Goal: Task Accomplishment & Management: Complete application form

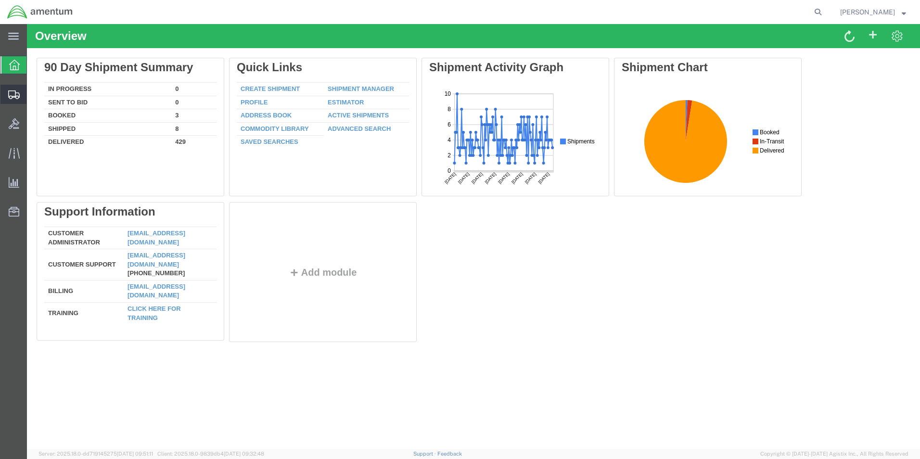
click at [0, 0] on span "Create Shipment" at bounding box center [0, 0] width 0 height 0
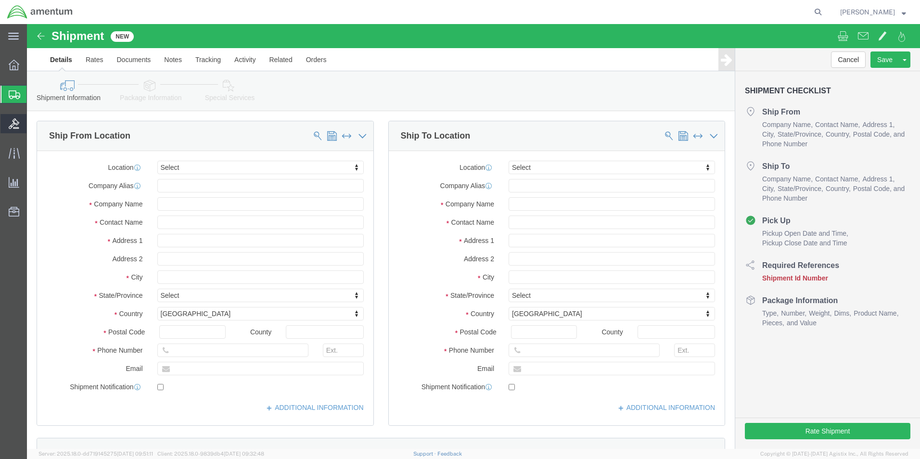
select select
click input "text"
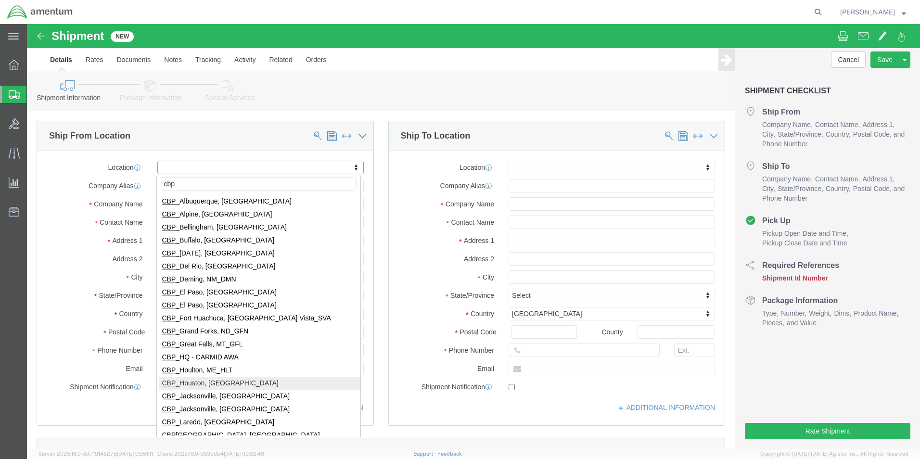
type input "cbp"
select select "49929"
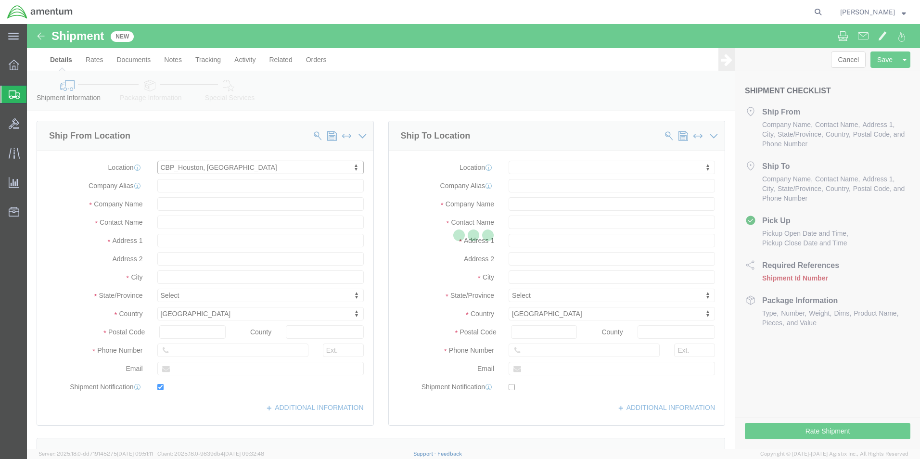
type input "[STREET_ADDRESS][PERSON_NAME]"
type input "Hangar 15A, c/o US CBP"
type input "77303"
type input "[PHONE_NUMBER]"
type input "[PERSON_NAME][EMAIL_ADDRESS][PERSON_NAME][DOMAIN_NAME]"
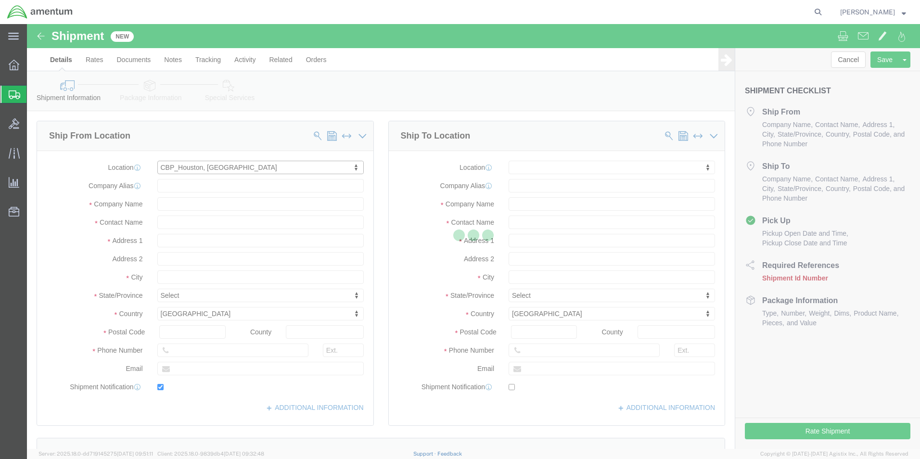
checkbox input "true"
type input "Amentum Services, Inc"
type input "[PERSON_NAME]"
type input "Conroe"
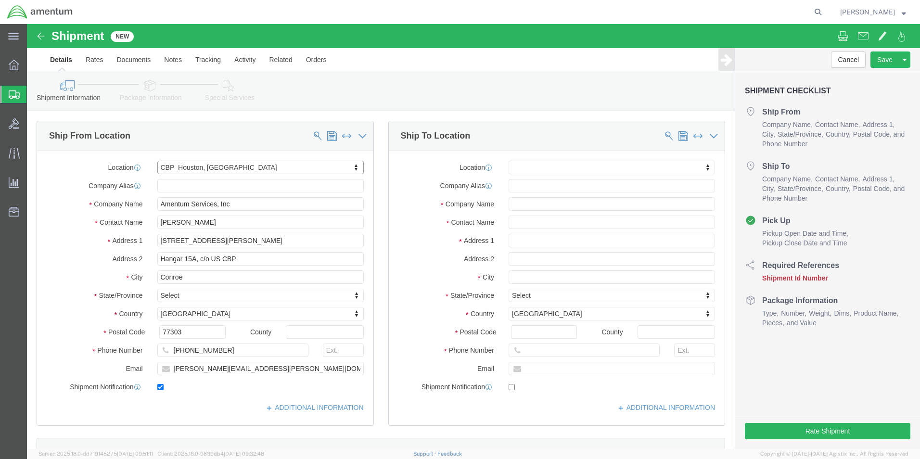
select select "[GEOGRAPHIC_DATA]"
drag, startPoint x: 283, startPoint y: 350, endPoint x: 94, endPoint y: 343, distance: 188.7
click div "Email [PERSON_NAME][EMAIL_ADDRESS][PERSON_NAME][DOMAIN_NAME]"
checkbox input "false"
click input "text"
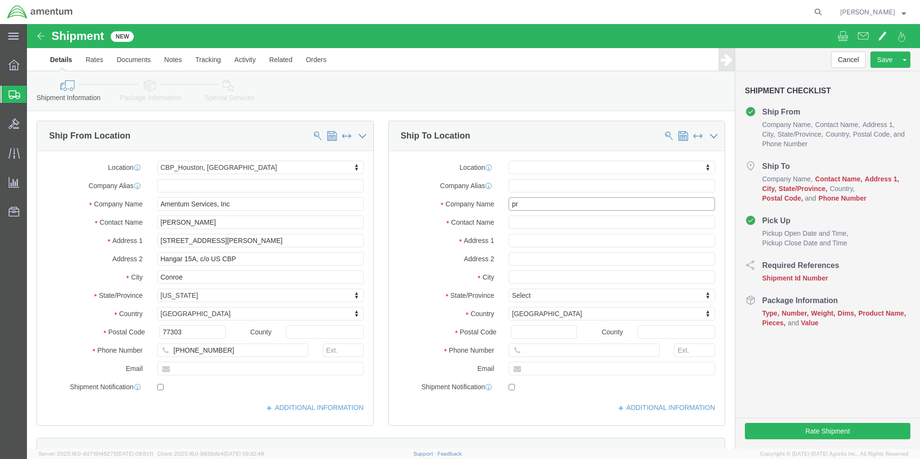
type input "p"
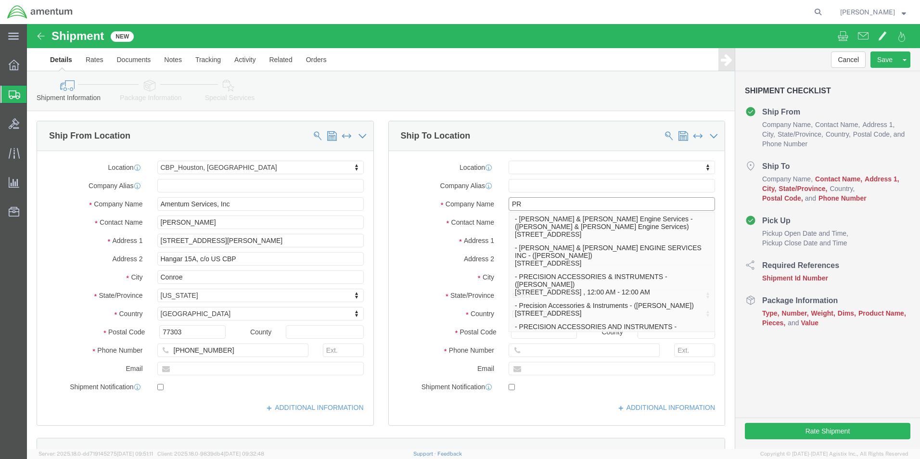
type input "PRO"
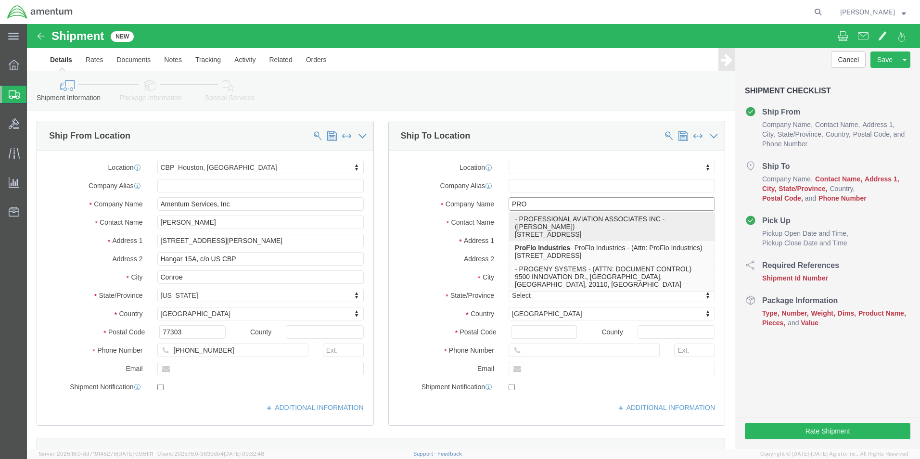
click p "- PROFESSIONAL AVIATION ASSOCIATES INC - ([PERSON_NAME]) [STREET_ADDRESS]"
select select
type input "[STREET_ADDRESS]"
type input "SUITE 300"
type input "30297"
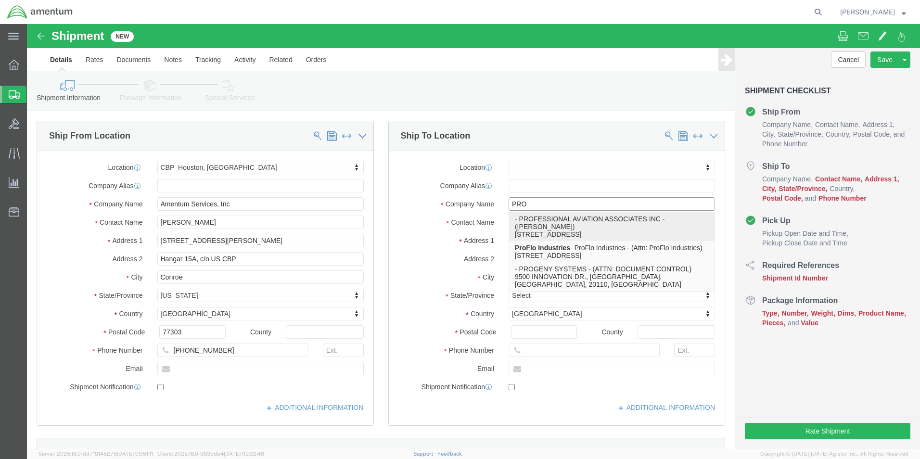
type input "[PHONE_NUMBER]"
type input "PROFESSIONAL AVIATION ASSOCIATES INC"
type input "[PERSON_NAME]"
type input "[GEOGRAPHIC_DATA]"
select select "GA"
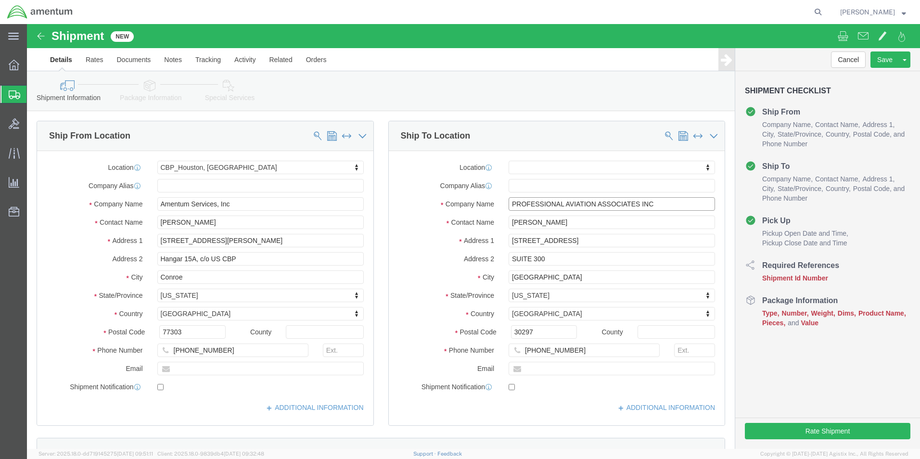
type input "PROFESSIONAL AVIATION ASSOCIATES INC"
drag, startPoint x: 543, startPoint y: 197, endPoint x: 471, endPoint y: 201, distance: 72.3
click div "[PERSON_NAME]"
click input "text"
click input "[PERSON_NAME]-RMA"
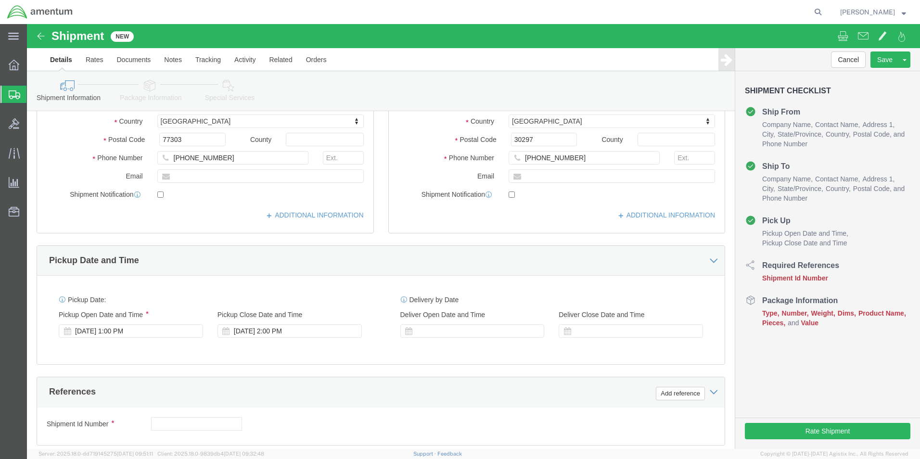
scroll to position [241, 0]
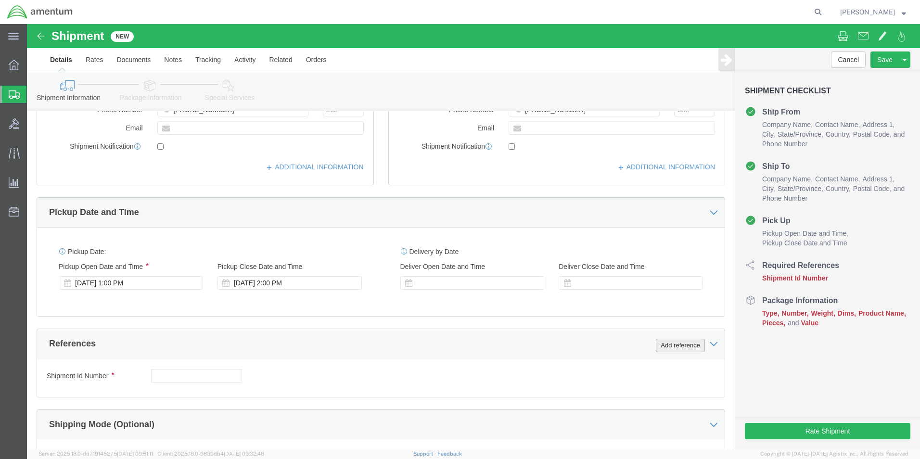
type input "[PERSON_NAME]-RMA5260"
click button "Add reference"
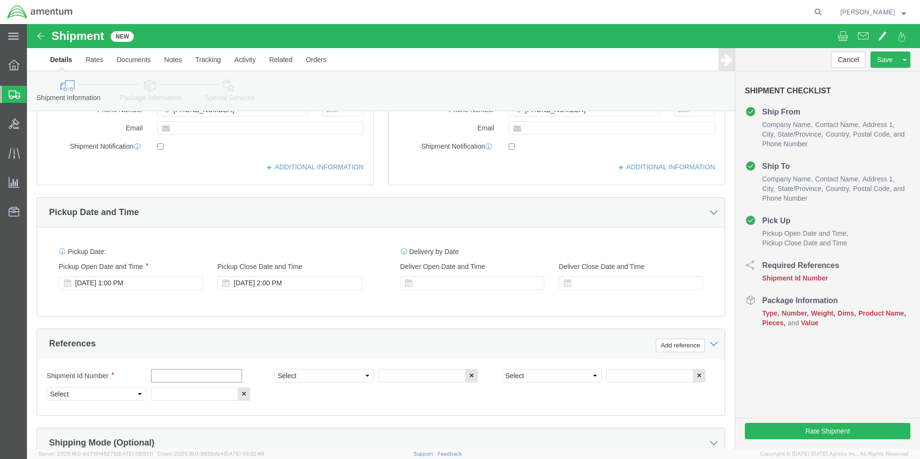
click input "text"
type input "[DATE]"
click select "Select Account Type Activity ID Airline Appointment Number ASN Batch Request # …"
select select "CUSTREF"
click select "Select Account Type Activity ID Airline Appointment Number ASN Batch Request # …"
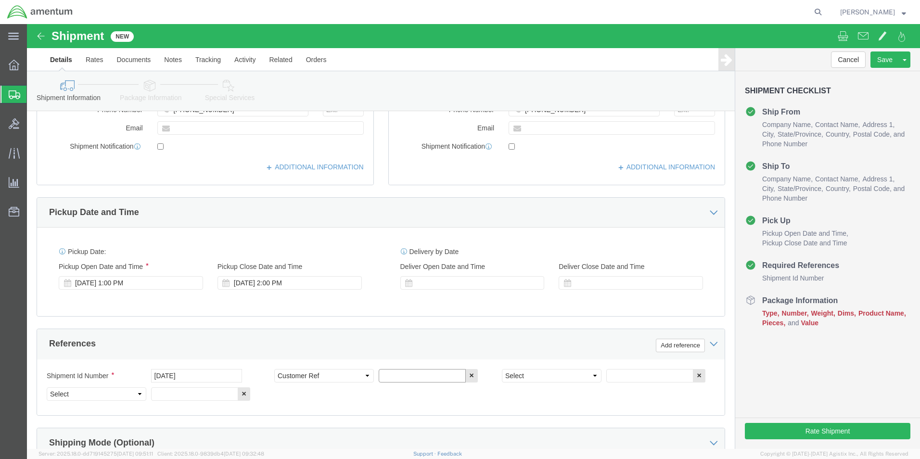
click input "text"
type input "RMA5260"
click select "Select Account Type Activity ID Airline Appointment Number ASN Batch Request # …"
select select "PROJNUM"
click select "Select Account Type Activity ID Airline Appointment Number ASN Batch Request # …"
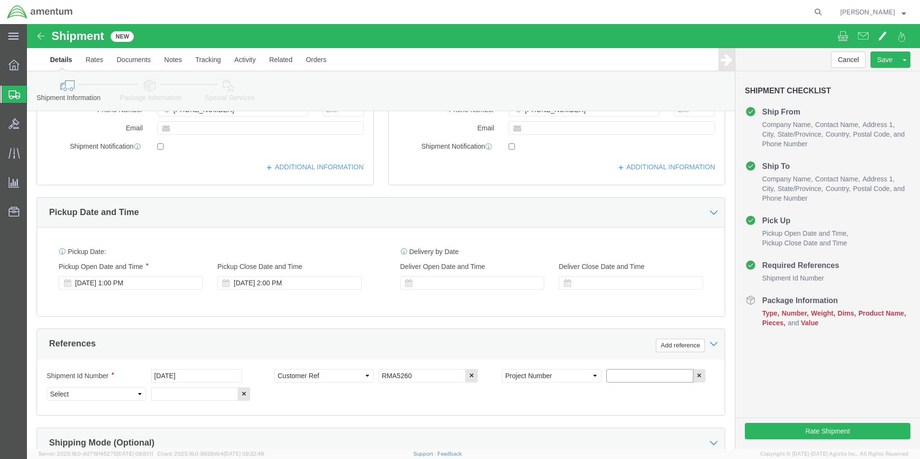
click input "text"
type input "6118.03.03.2219.000.EHO.0000"
click select "Select Account Type Activity ID Airline Appointment Number ASN Batch Request # …"
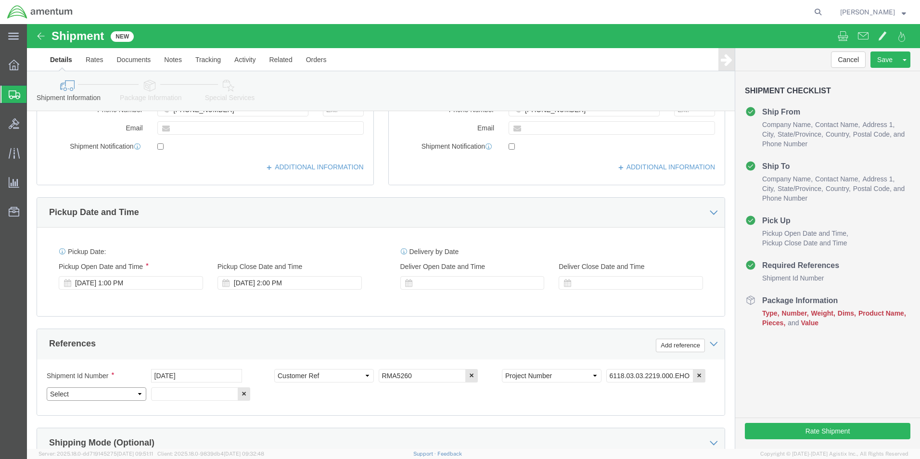
select select "DEPT"
click select "Select Account Type Activity ID Airline Appointment Number ASN Batch Request # …"
click input "text"
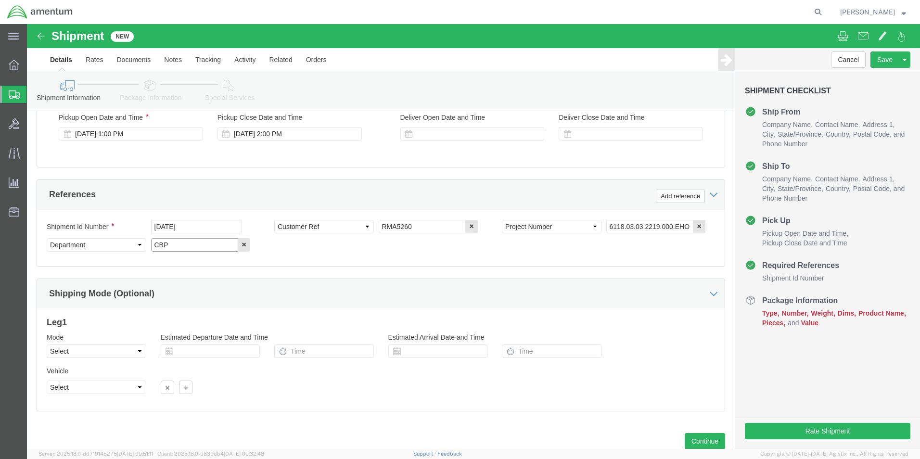
scroll to position [419, 0]
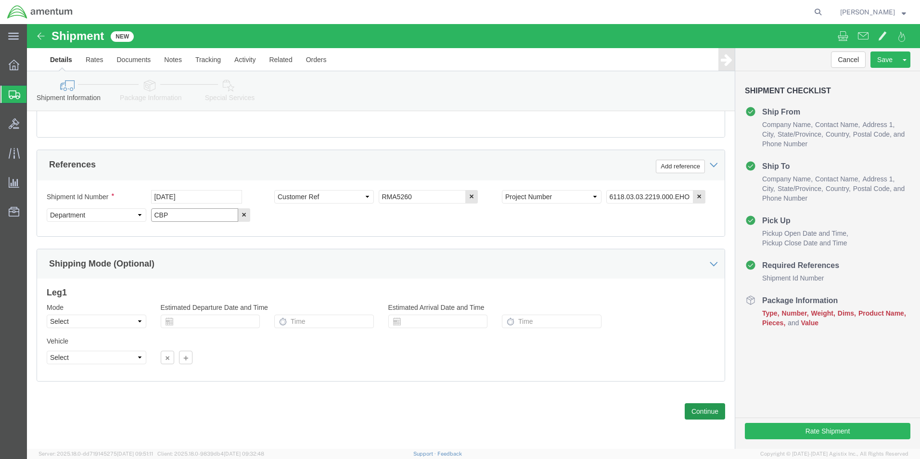
type input "CBP"
click button "Continue"
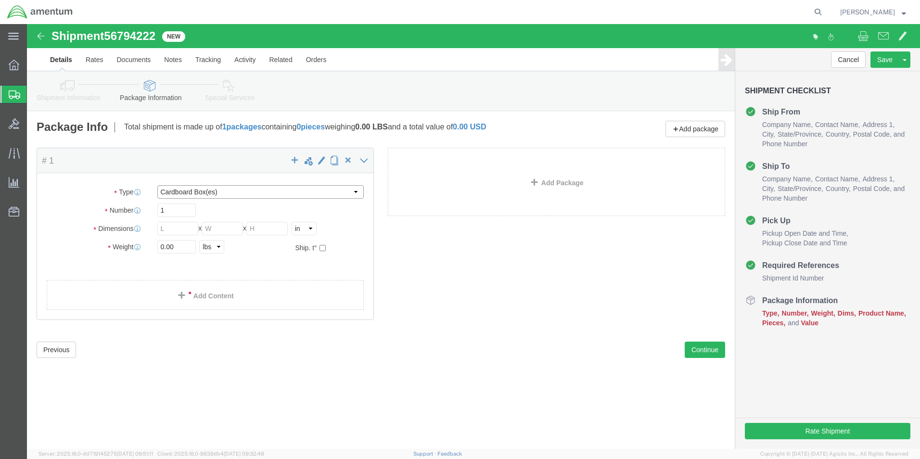
click select "Select BCK Boxes Bale(s) Basket(s) Bolt(s) Bottle(s) Buckets Bulk Bundle(s) Can…"
select select "SBX"
click select "Select BCK Boxes Bale(s) Basket(s) Bolt(s) Bottle(s) Buckets Bulk Bundle(s) Can…"
type input "12.25"
type input "11.00"
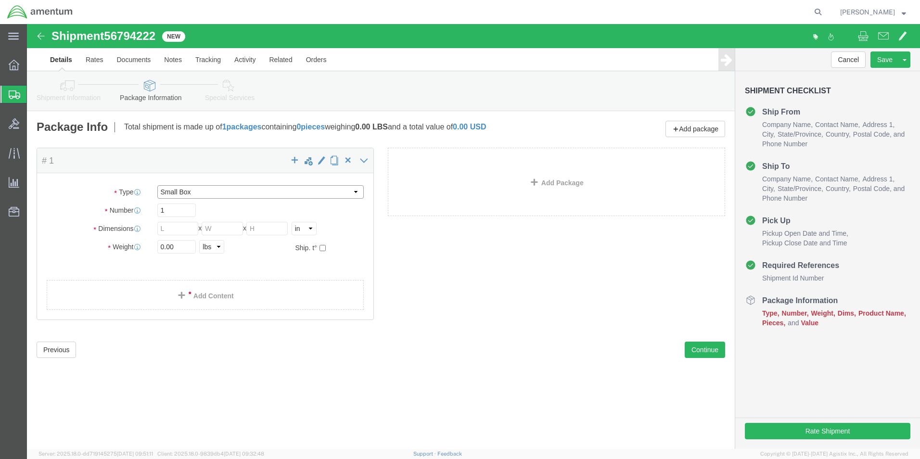
type input "1.50"
click input "0.00"
type input "0"
type input "1"
click link "Add Content"
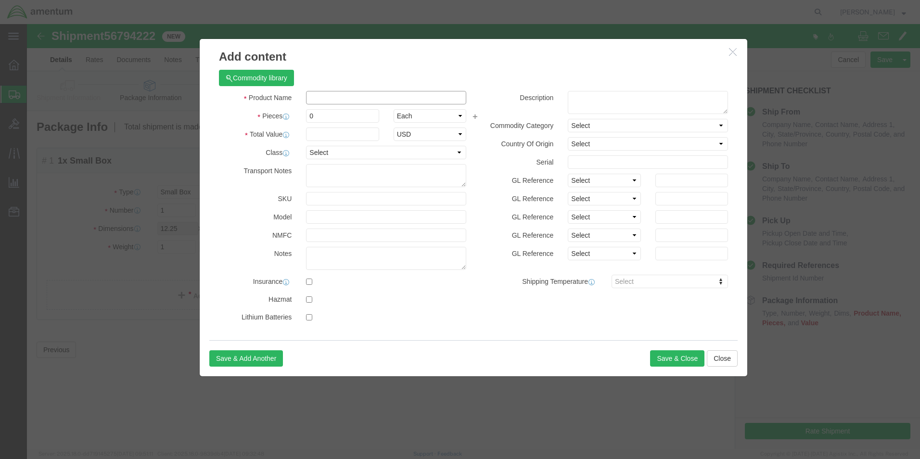
click input "text"
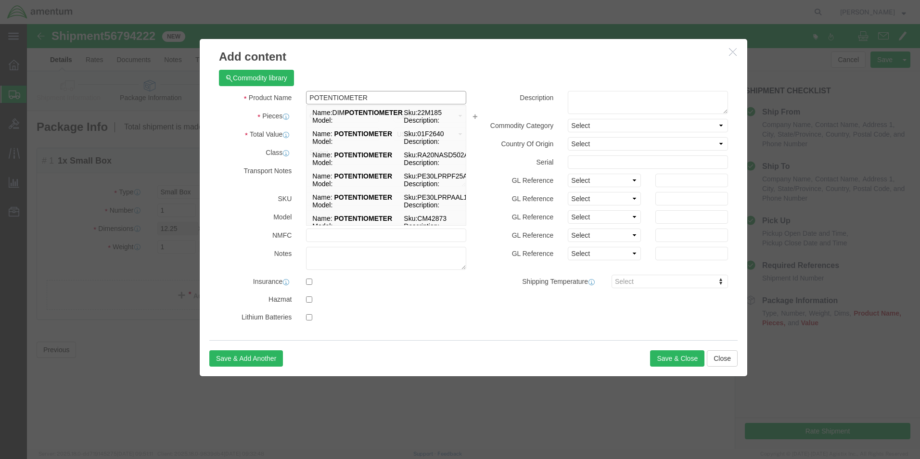
type input "POTENTIOMETER"
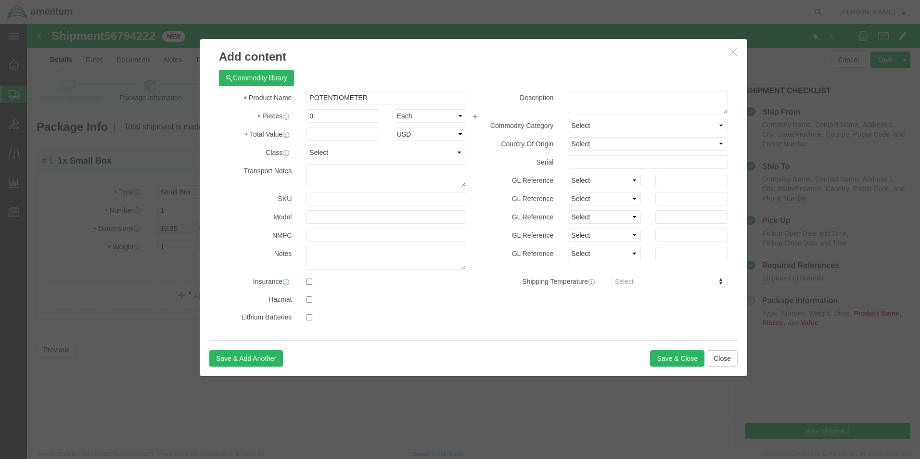
click h3 "Add content"
click input "0"
type input "1"
click input "text"
type input "2000"
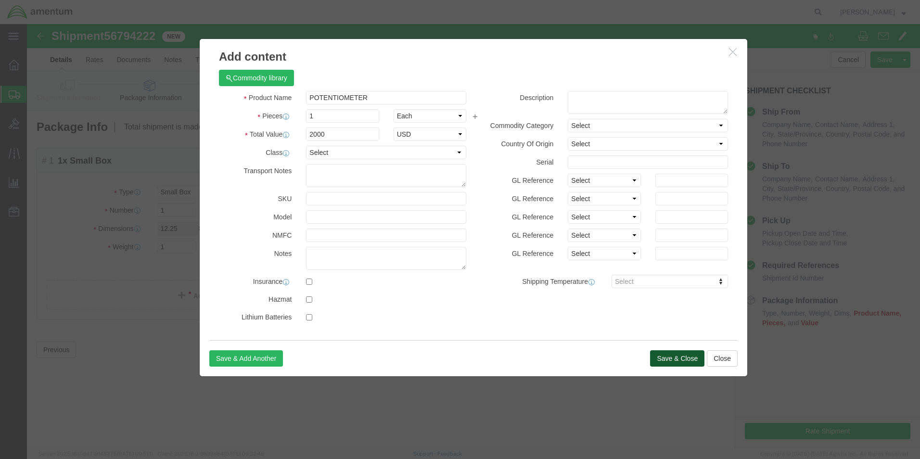
click button "Save & Close"
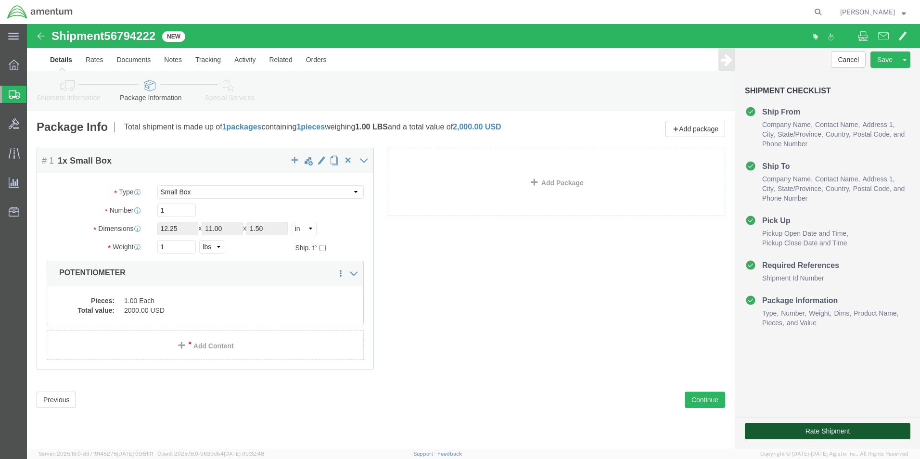
click button "Rate Shipment"
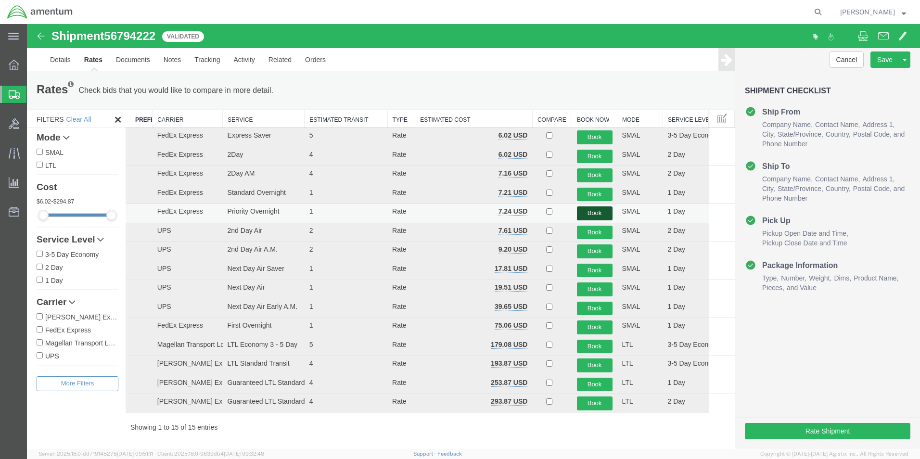
click at [585, 211] on button "Book" at bounding box center [595, 213] width 36 height 14
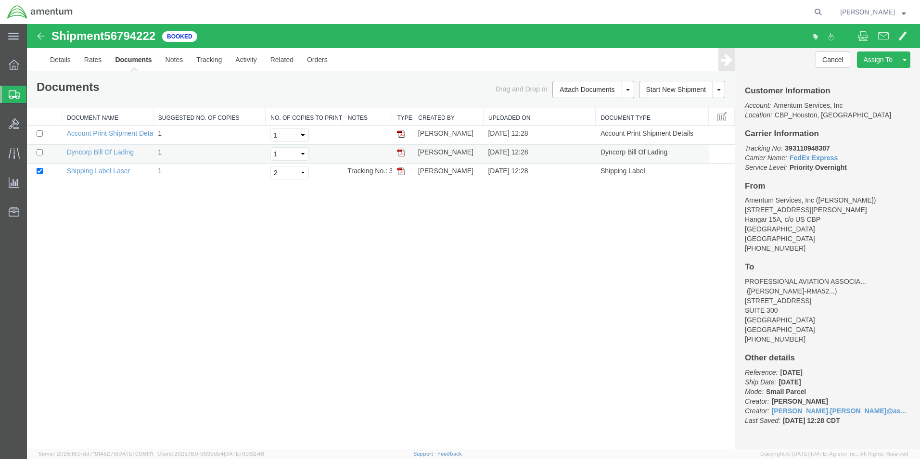
click at [36, 154] on td at bounding box center [44, 154] width 35 height 19
click at [41, 151] on input "checkbox" at bounding box center [40, 152] width 6 height 6
checkbox input "true"
click at [576, 101] on link "Print Documents" at bounding box center [592, 106] width 84 height 14
click at [66, 63] on link "Details" at bounding box center [60, 59] width 34 height 23
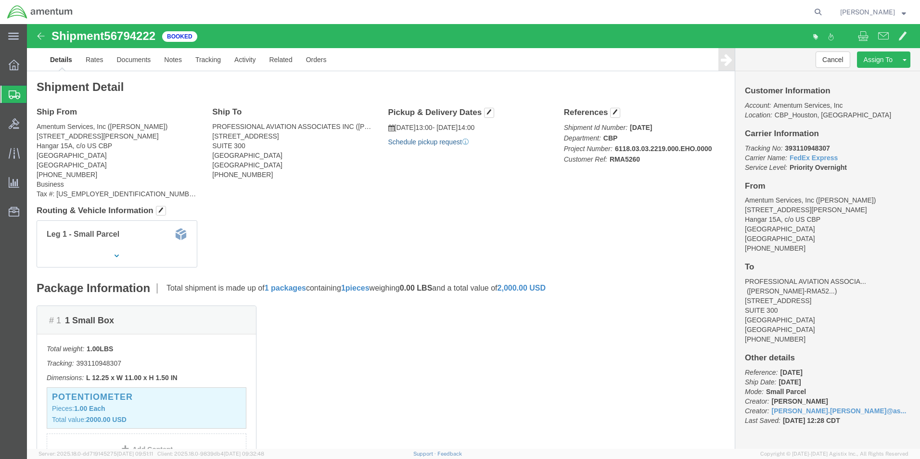
click link "Schedule pickup request"
